Goal: Find specific page/section: Find specific page/section

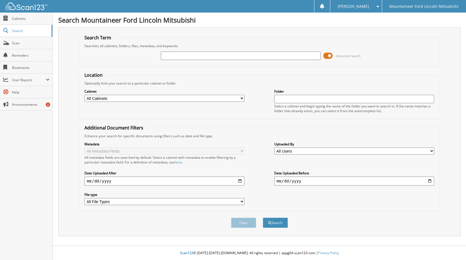
click at [229, 58] on input "text" at bounding box center [241, 56] width 160 height 8
type input "24381"
click at [263, 217] on button "Search" at bounding box center [275, 222] width 25 height 10
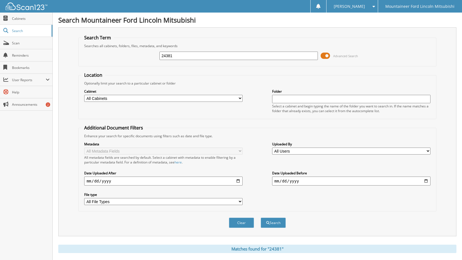
click at [329, 56] on span at bounding box center [324, 56] width 9 height 8
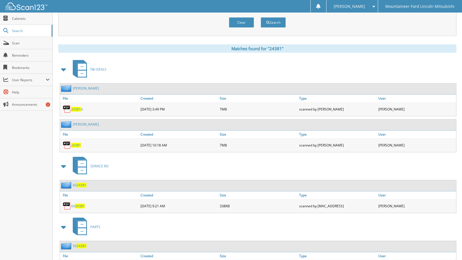
scroll to position [56, 0]
click at [75, 145] on span "24381" at bounding box center [76, 144] width 10 height 5
